Goal: Transaction & Acquisition: Book appointment/travel/reservation

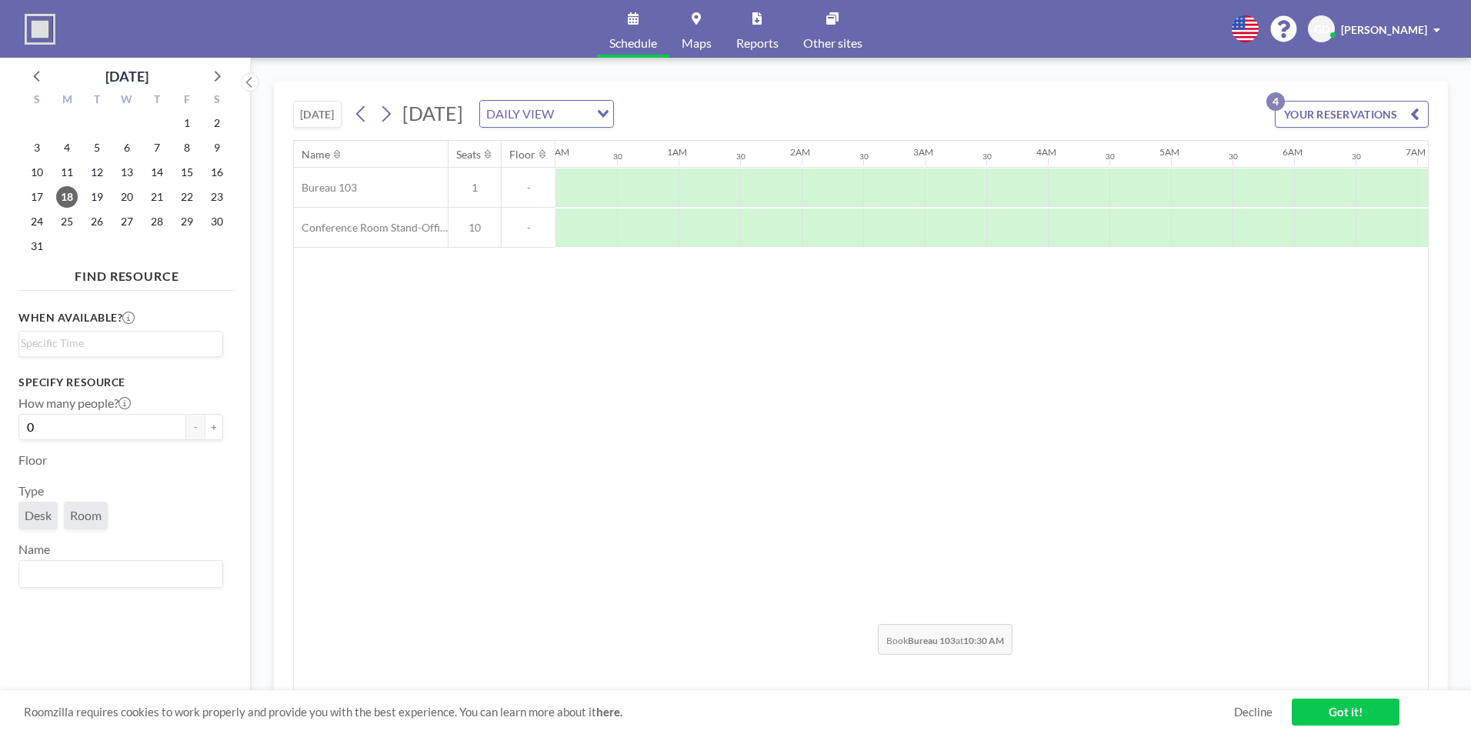
scroll to position [0, 1072]
click at [93, 178] on span "12" at bounding box center [97, 173] width 22 height 22
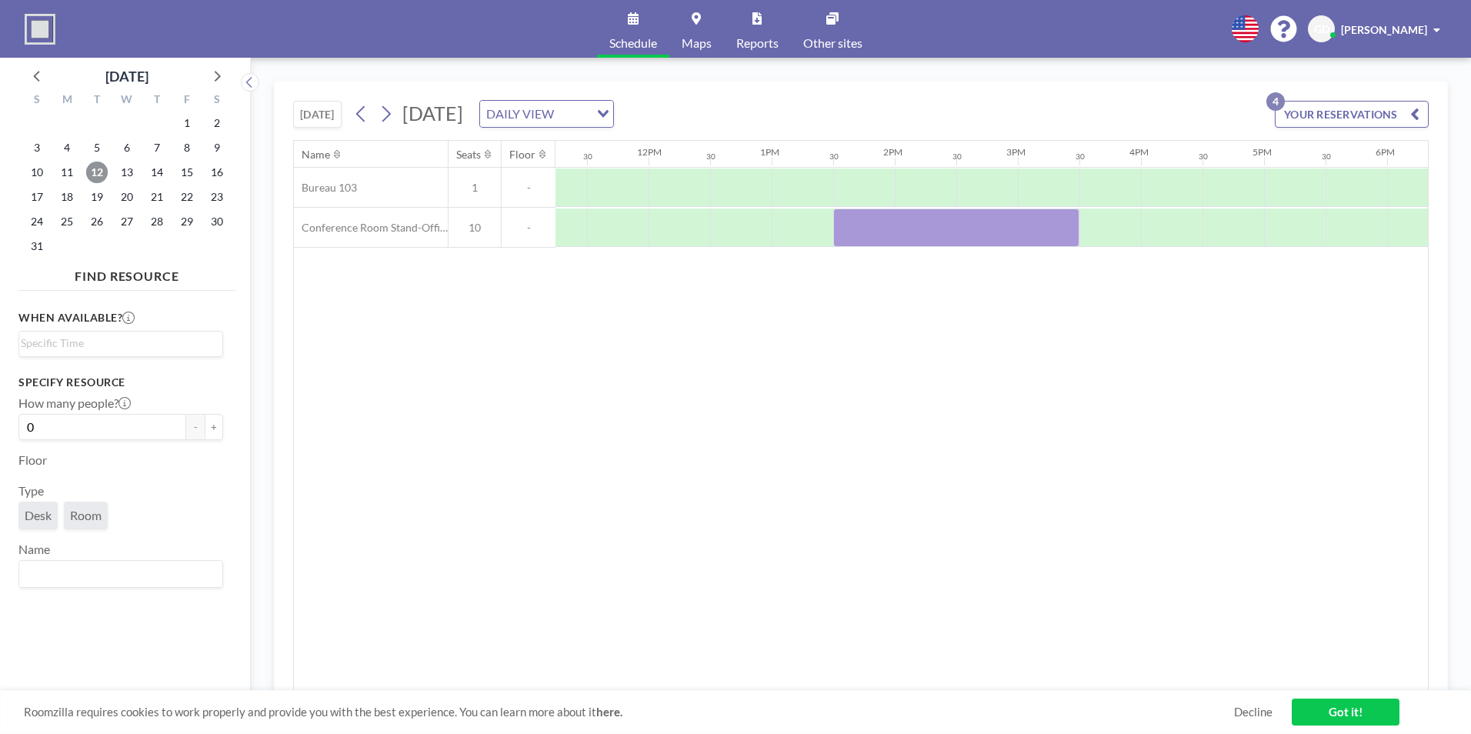
scroll to position [0, 1386]
click at [1166, 225] on div at bounding box center [1170, 227] width 62 height 38
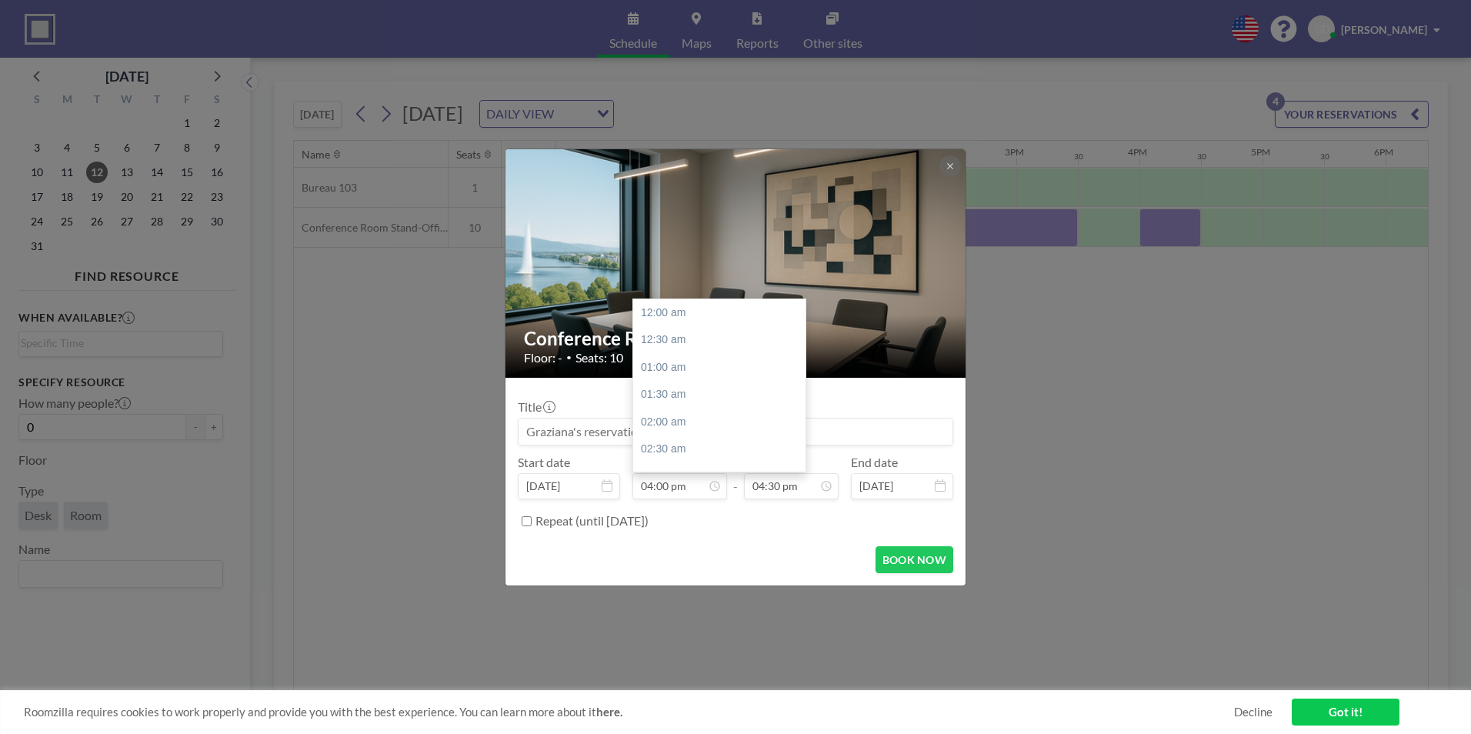
scroll to position [876, 0]
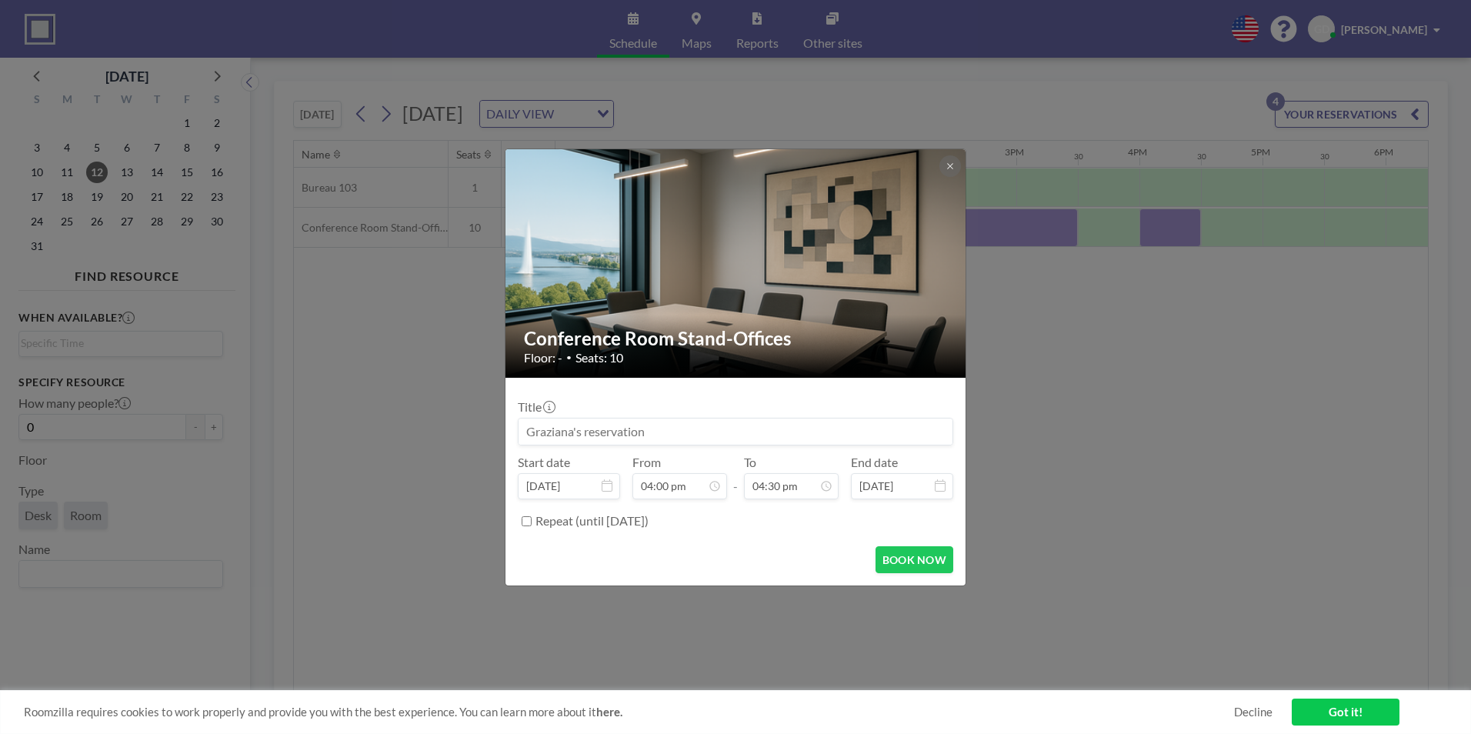
click at [737, 427] on input at bounding box center [736, 432] width 434 height 26
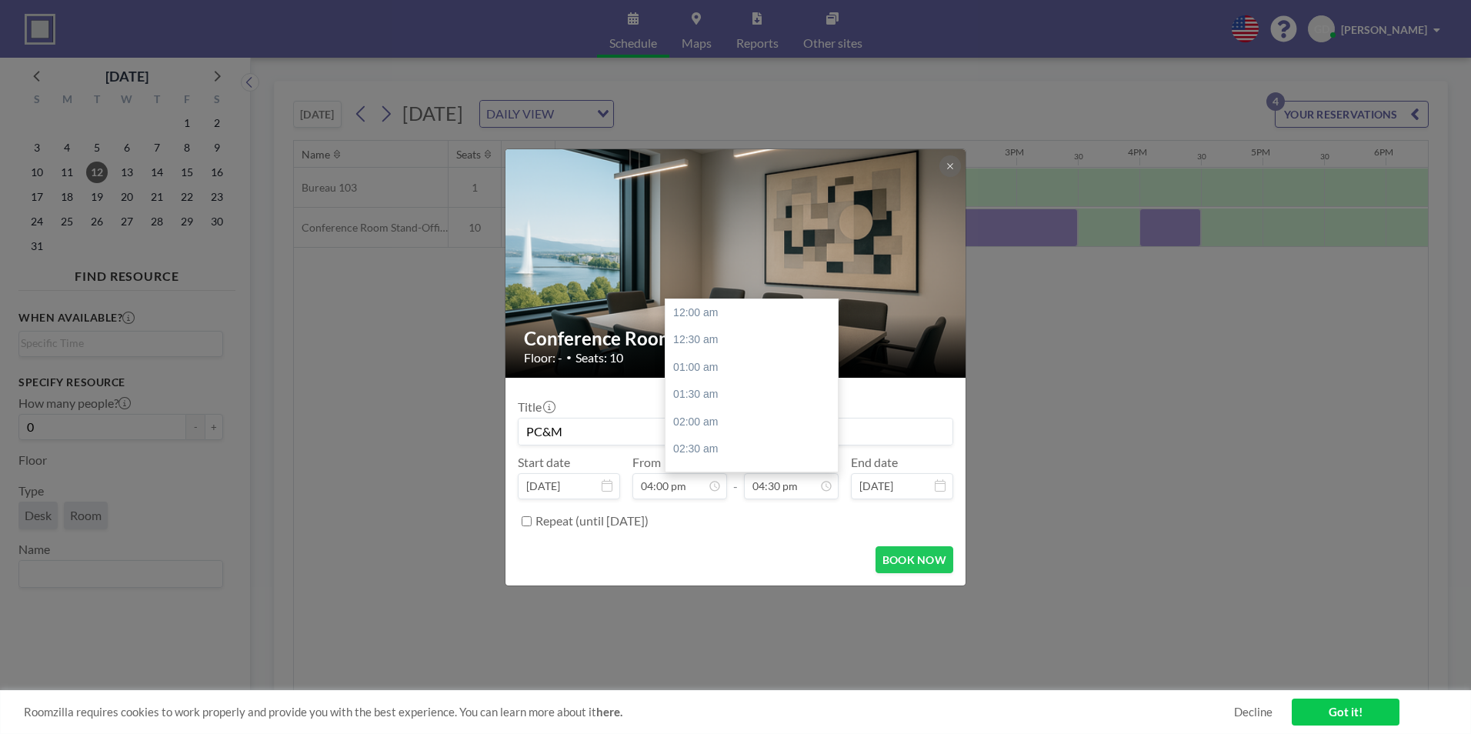
scroll to position [904, 0]
type input "PC&M"
click at [772, 492] on input "04:30 pm" at bounding box center [791, 486] width 95 height 26
click at [678, 418] on div "04:00 pm" at bounding box center [723, 420] width 180 height 28
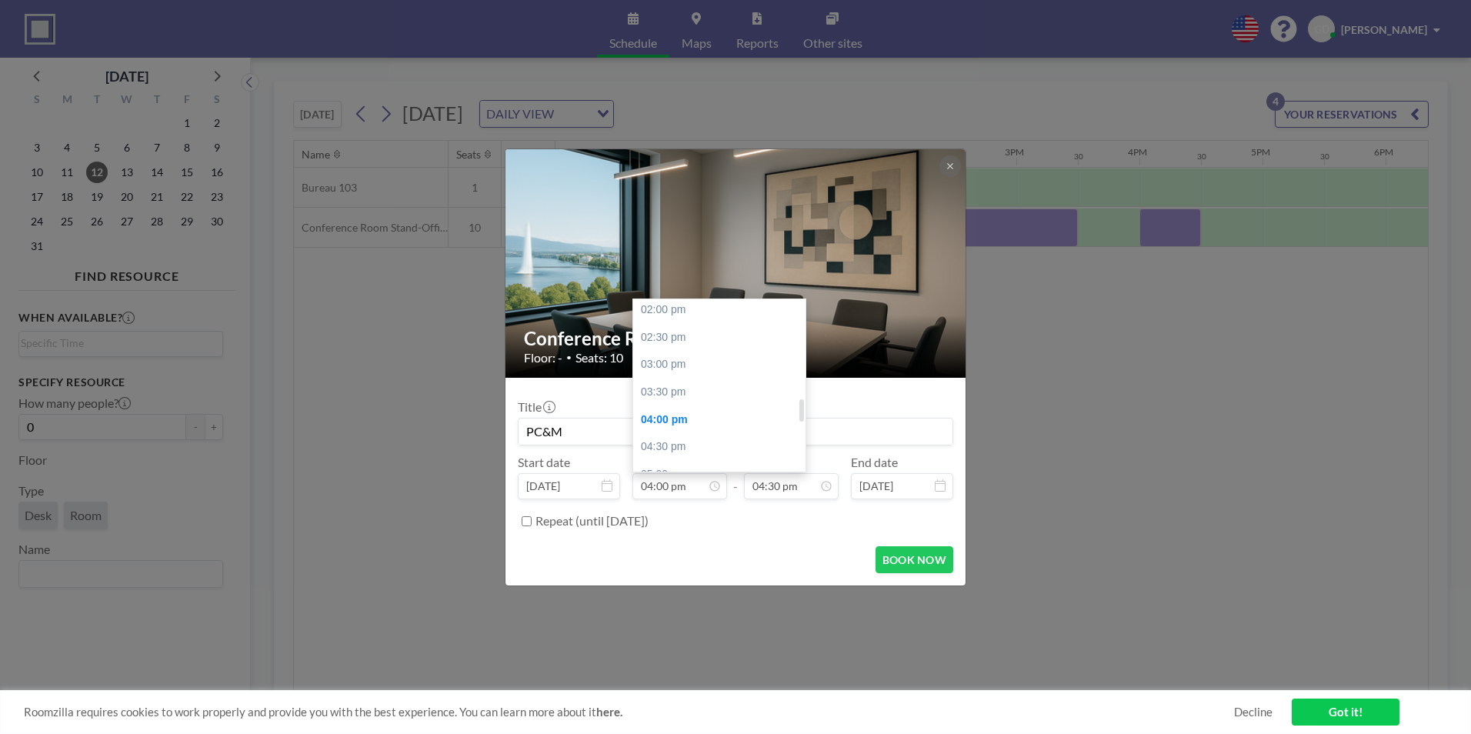
click at [678, 418] on div "04:00 pm" at bounding box center [723, 420] width 180 height 28
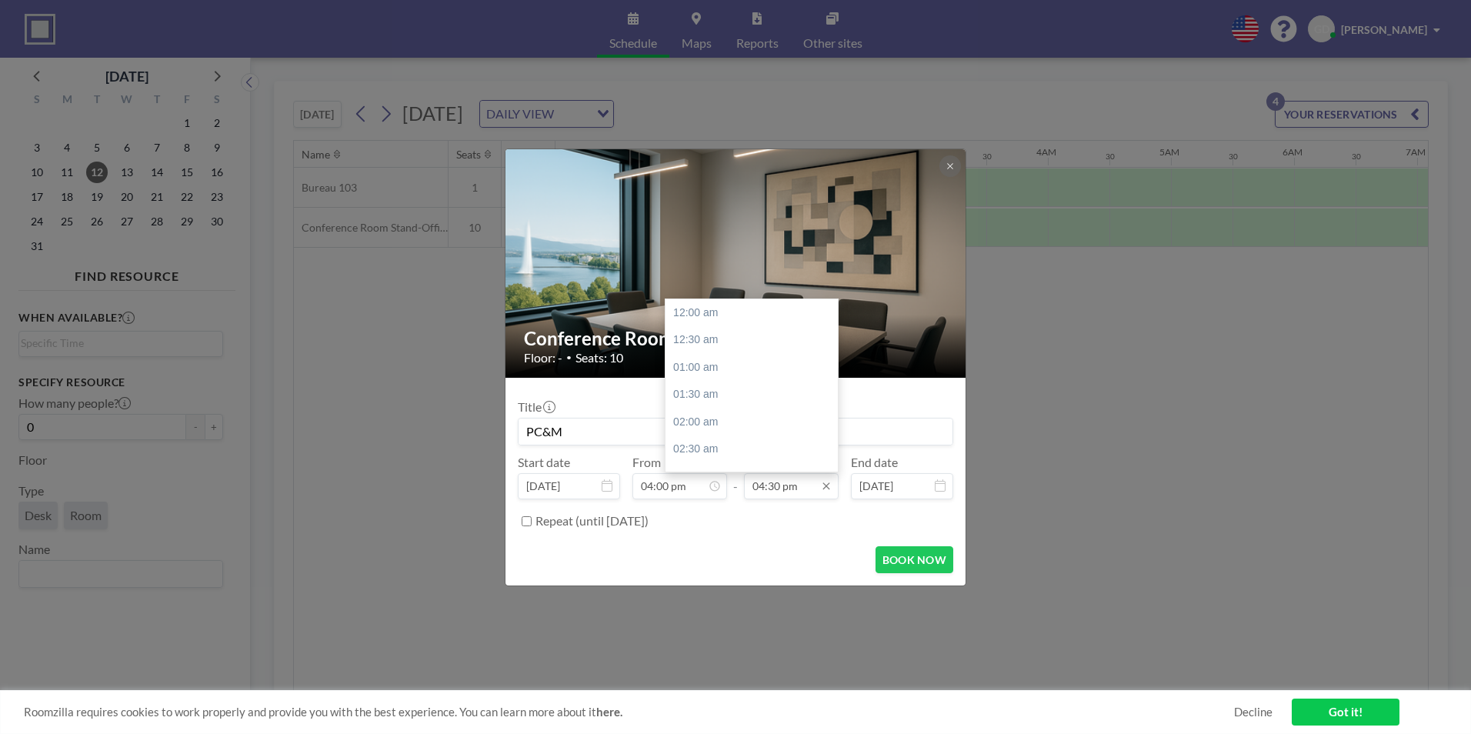
scroll to position [904, 0]
click at [759, 488] on input "04:30 pm" at bounding box center [791, 486] width 95 height 26
click at [724, 342] on div "05:00 pm" at bounding box center [755, 340] width 180 height 28
type input "05:00 pm"
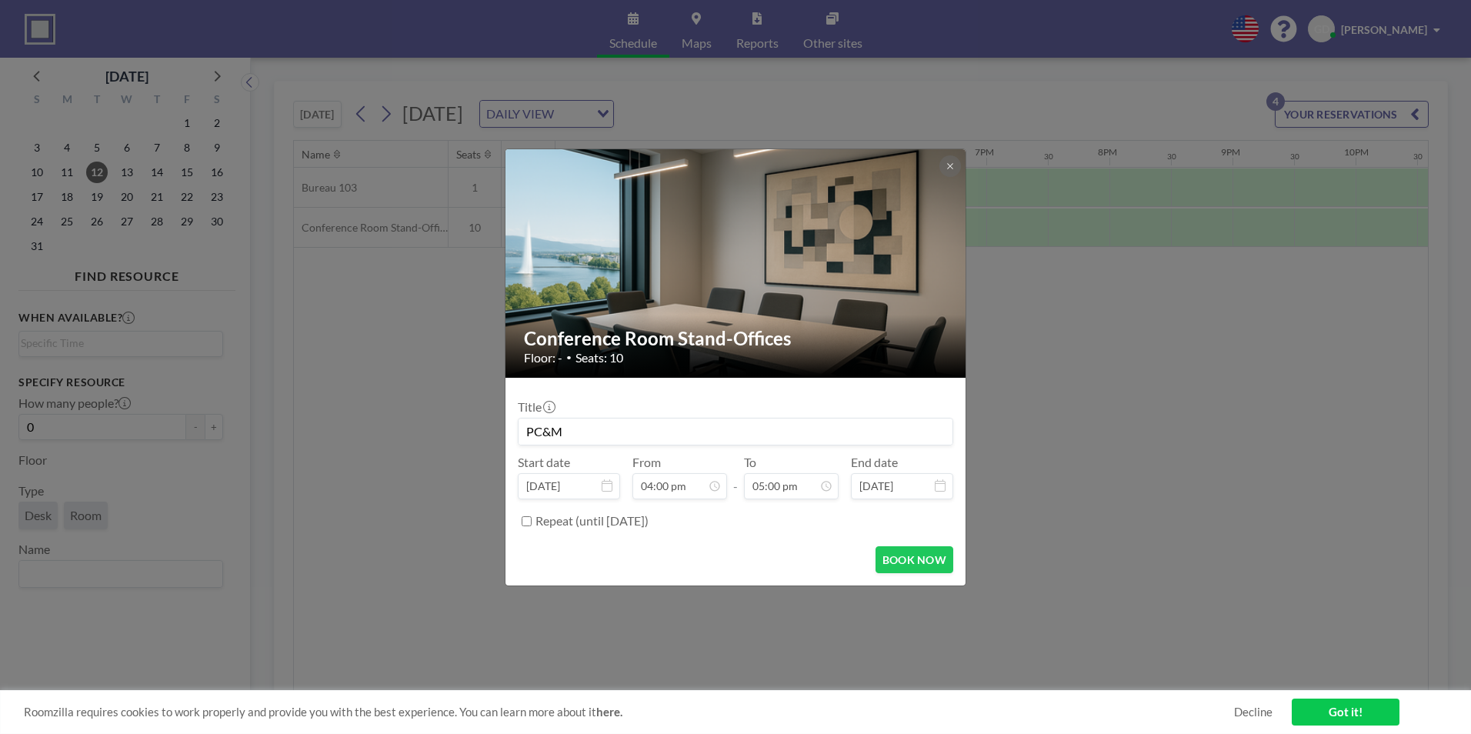
scroll to position [931, 0]
click at [905, 562] on button "BOOK NOW" at bounding box center [915, 559] width 78 height 27
